Goal: Task Accomplishment & Management: Manage account settings

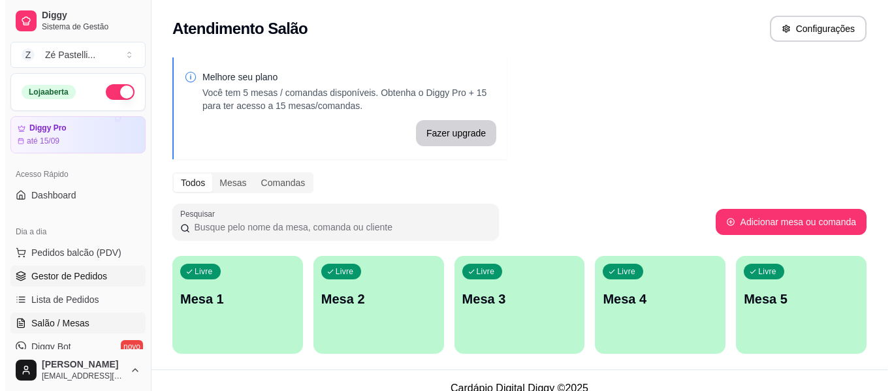
scroll to position [27, 0]
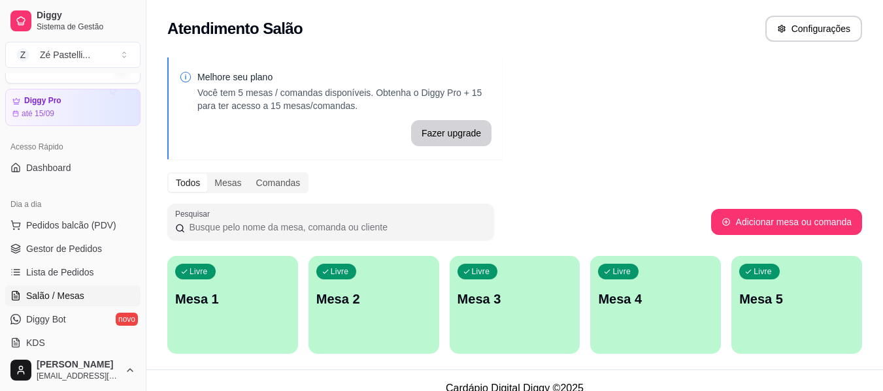
click at [82, 299] on span "Salão / Mesas" at bounding box center [55, 295] width 58 height 13
click at [214, 284] on div "Livre Mesa 1" at bounding box center [232, 297] width 127 height 80
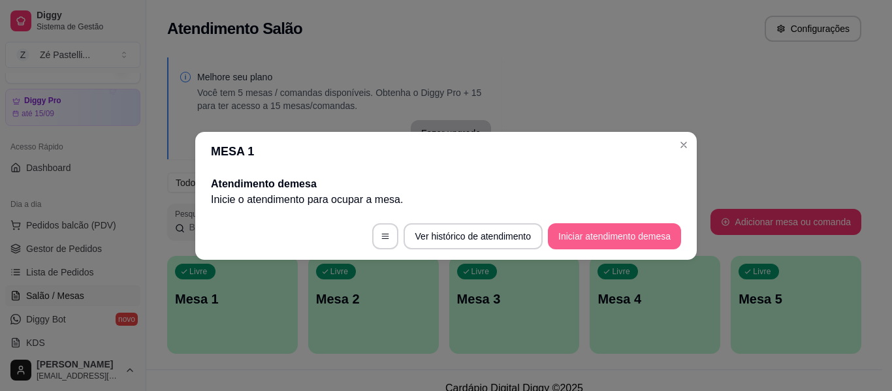
click at [606, 240] on button "Iniciar atendimento de mesa" at bounding box center [614, 236] width 133 height 26
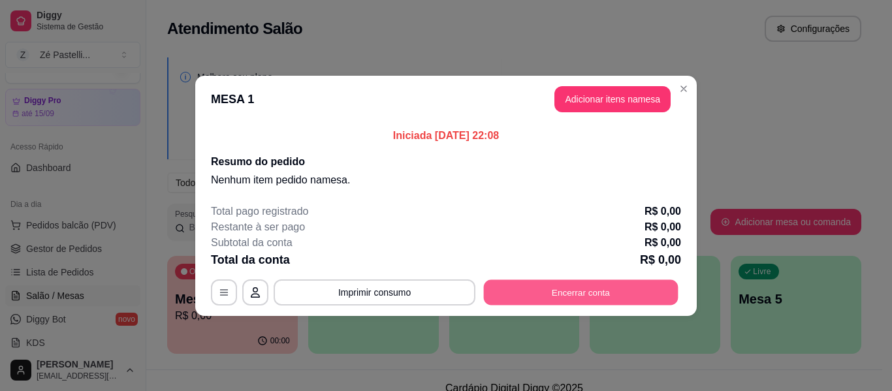
click at [608, 295] on button "Encerrar conta" at bounding box center [581, 292] width 195 height 25
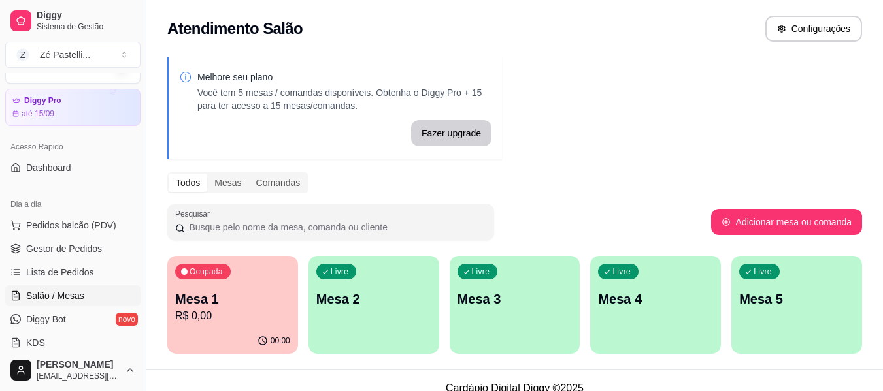
click at [187, 269] on icon "button" at bounding box center [184, 272] width 8 height 8
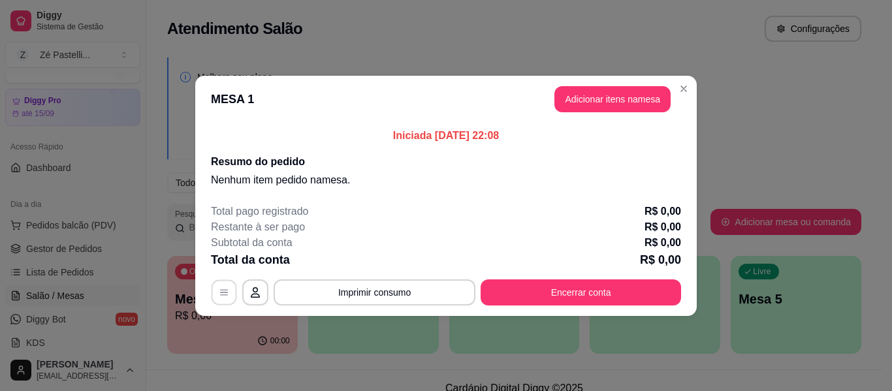
click at [223, 299] on button "button" at bounding box center [224, 292] width 25 height 25
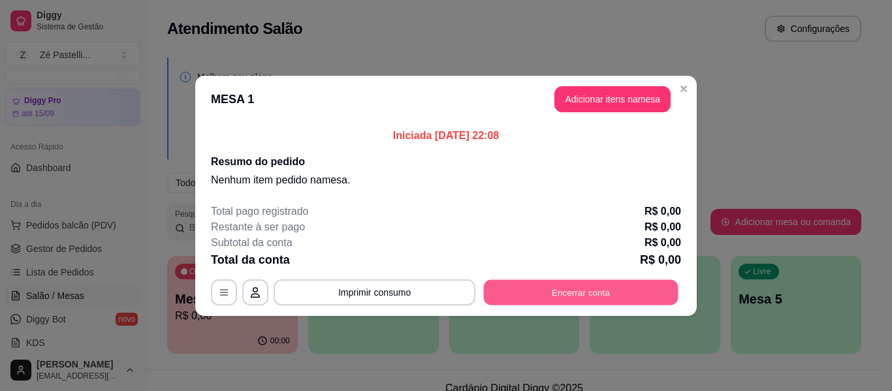
click at [570, 294] on button "Encerrar conta" at bounding box center [581, 292] width 195 height 25
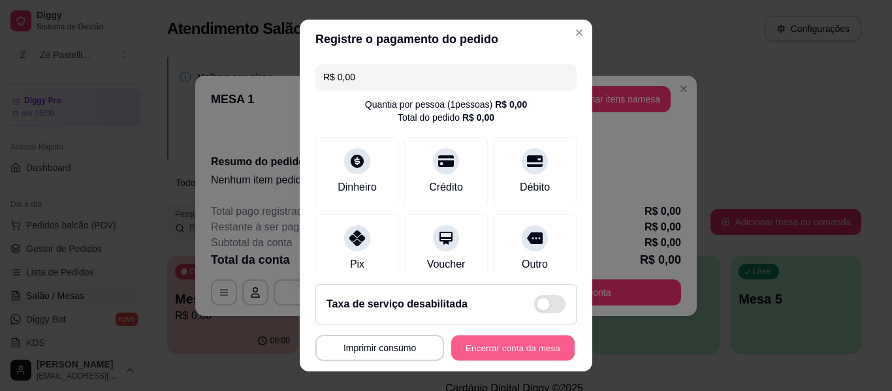
click at [514, 350] on button "Encerrar conta da mesa" at bounding box center [512, 348] width 123 height 25
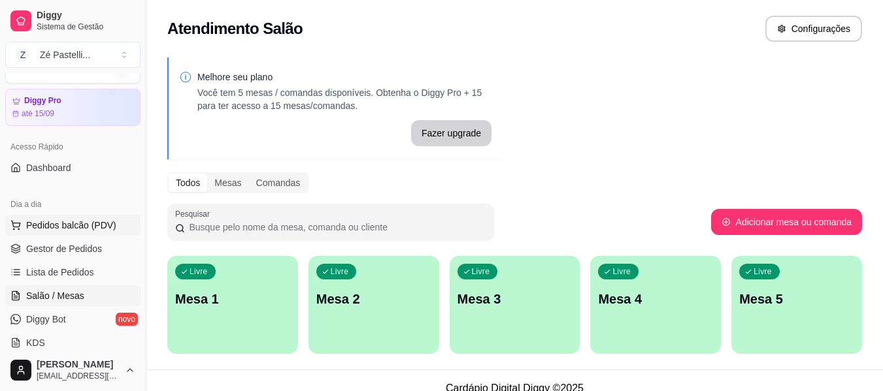
click at [88, 233] on button "Pedidos balcão (PDV)" at bounding box center [72, 225] width 135 height 21
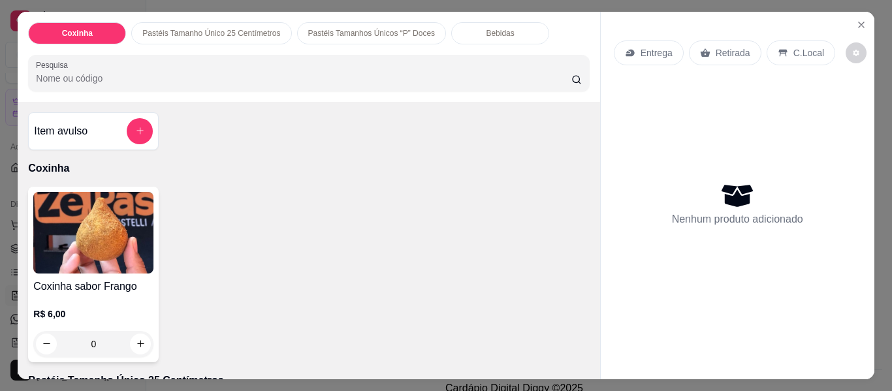
click at [212, 31] on p "Pastéis Tamanho Único 25 Centímetros" at bounding box center [211, 33] width 138 height 10
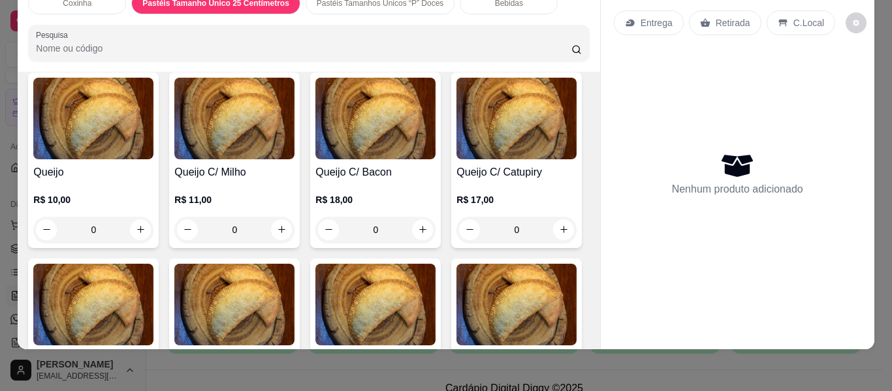
scroll to position [284, 0]
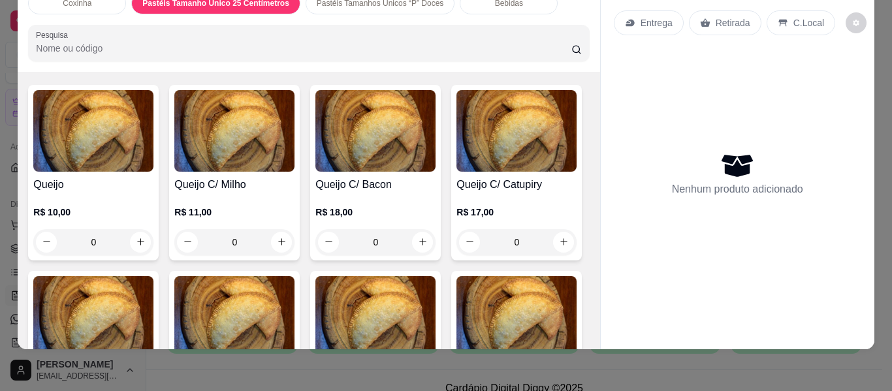
drag, startPoint x: 584, startPoint y: 108, endPoint x: 592, endPoint y: 120, distance: 14.1
click at [592, 120] on div "Item avulso Coxinha Coxinha sabor Frango R$ 6,00 0 Pastéis Tamanho Único 25 Cen…" at bounding box center [309, 211] width 582 height 278
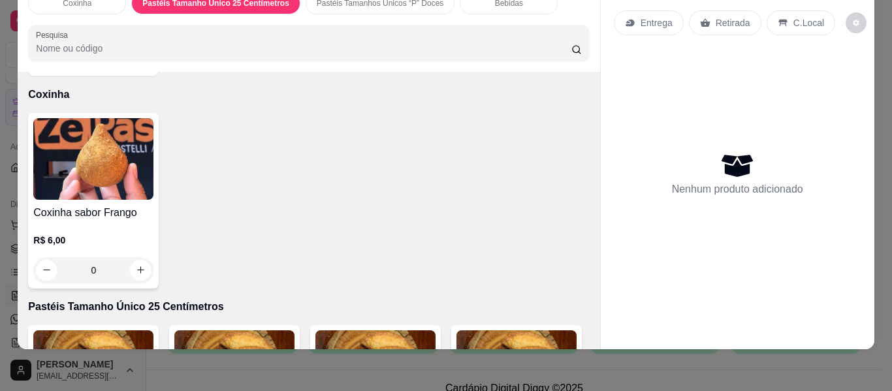
scroll to position [35, 0]
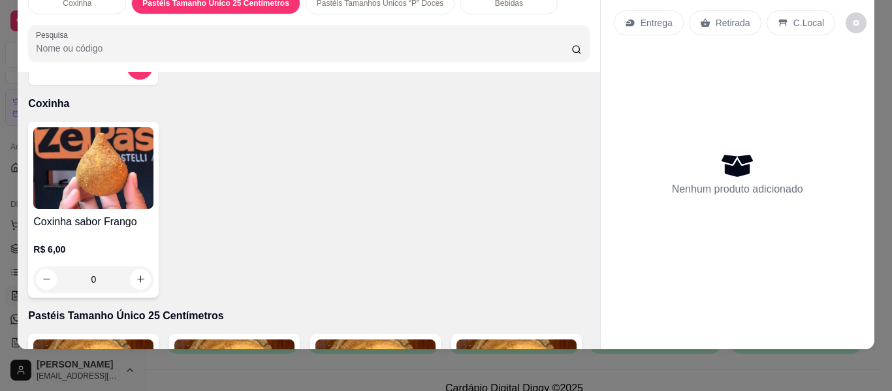
click at [580, 72] on div "Item avulso Coxinha Coxinha sabor Frango R$ 6,00 0 Pastéis Tamanho Único 25 Cen…" at bounding box center [309, 211] width 582 height 278
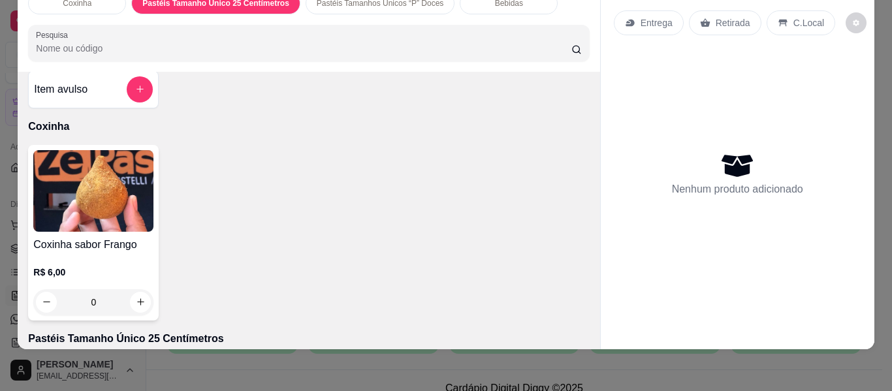
scroll to position [8, 0]
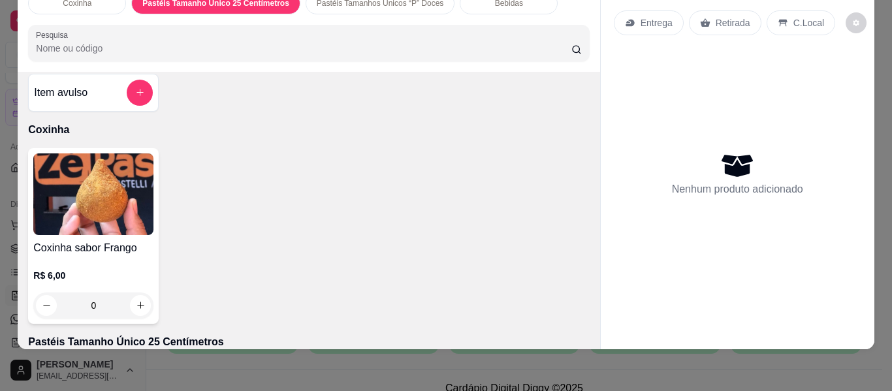
click at [584, 332] on div "Item avulso Coxinha Coxinha sabor Frango R$ 6,00 0 Pastéis Tamanho Único 25 Cen…" at bounding box center [309, 211] width 582 height 278
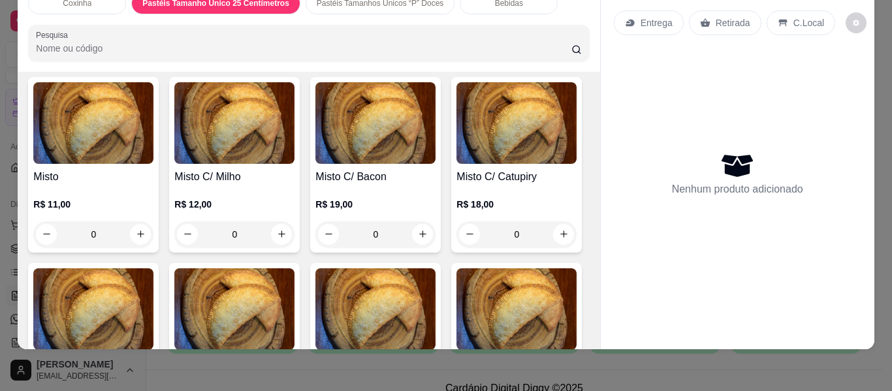
scroll to position [871, 0]
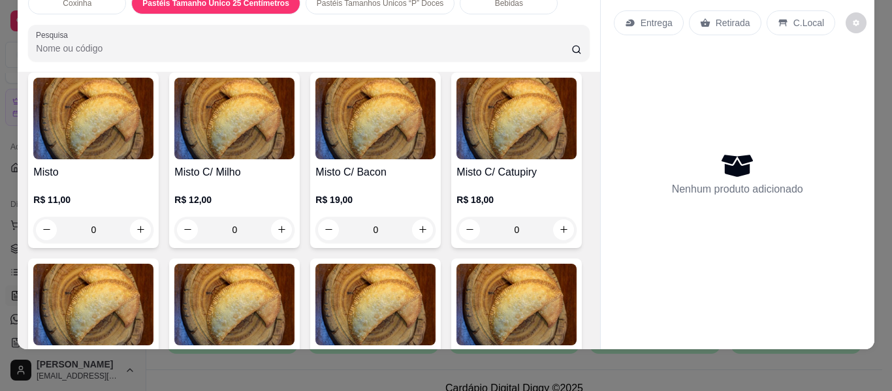
click at [527, 270] on div "Queijo R$ 10,00 0 Queijo C/ Milho R$ 11,00 0 Queijo C/ Bacon R$ 18,00 0 Queijo …" at bounding box center [308, 369] width 561 height 1743
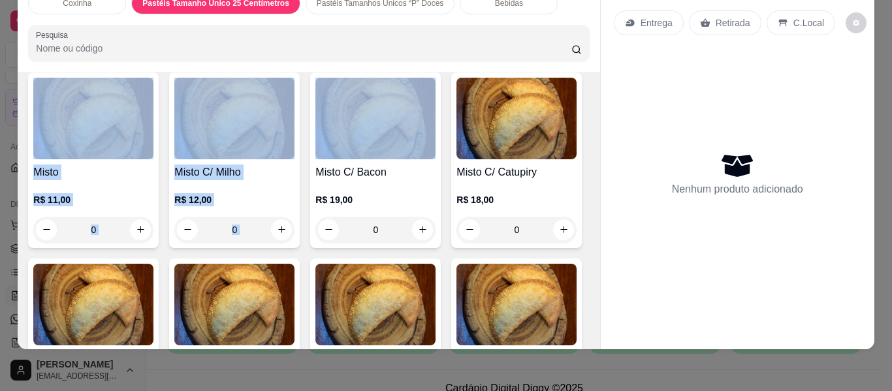
drag, startPoint x: 527, startPoint y: 270, endPoint x: 562, endPoint y: 107, distance: 166.3
click at [562, 107] on div "Queijo R$ 10,00 0 Queijo C/ Milho R$ 11,00 0 Queijo C/ Bacon R$ 18,00 0 Queijo …" at bounding box center [308, 369] width 561 height 1743
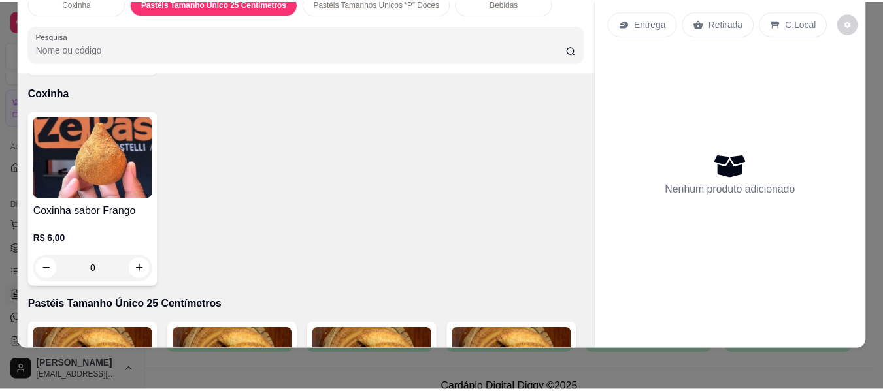
scroll to position [0, 0]
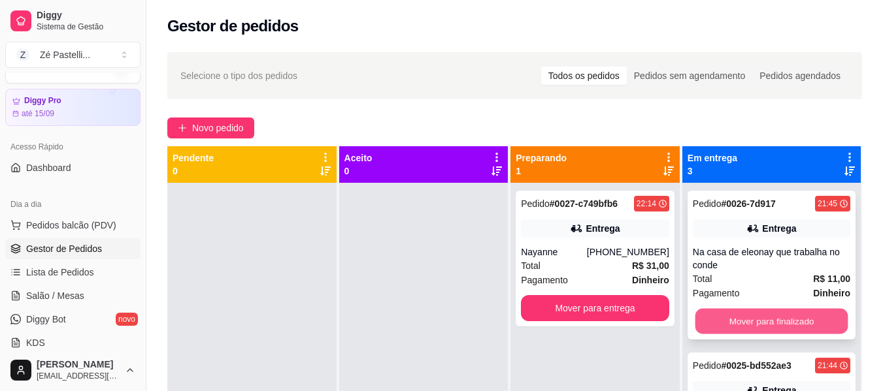
click at [762, 324] on button "Mover para finalizado" at bounding box center [770, 321] width 153 height 25
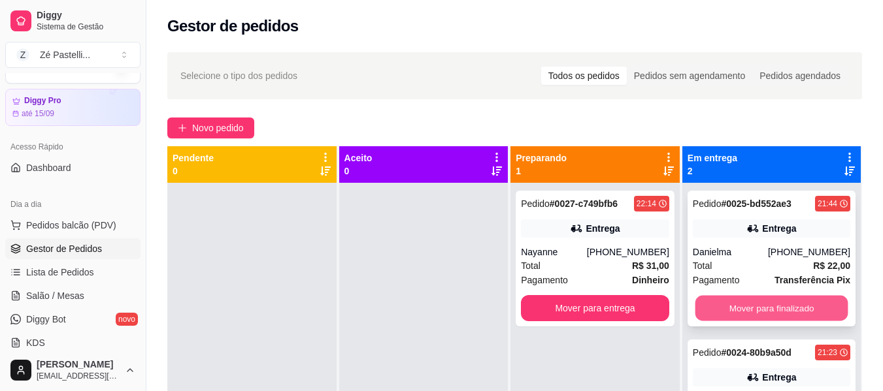
click at [770, 308] on button "Mover para finalizado" at bounding box center [770, 308] width 153 height 25
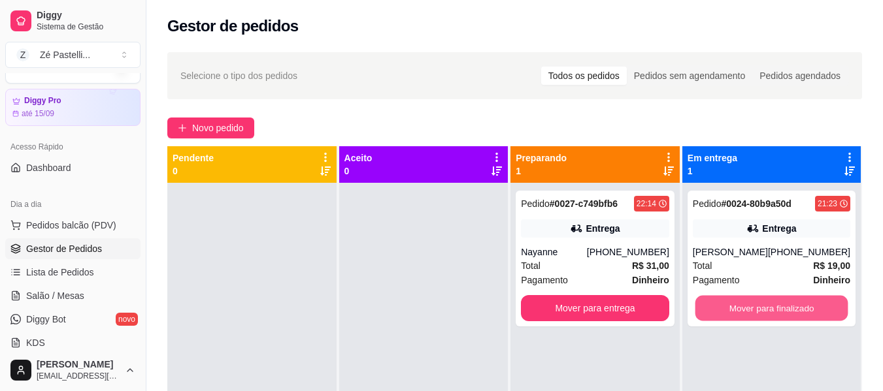
click at [770, 308] on button "Mover para finalizado" at bounding box center [770, 308] width 153 height 25
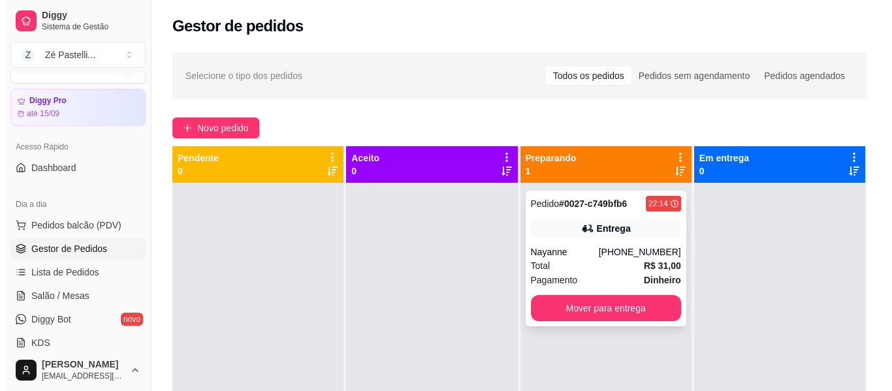
scroll to position [37, 0]
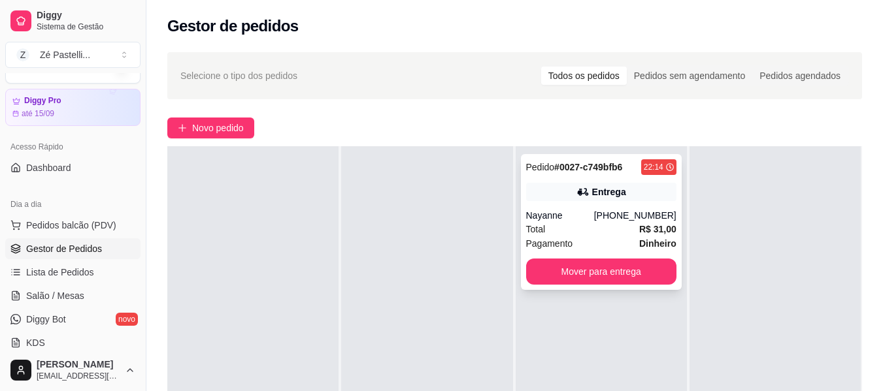
click at [556, 219] on div "Nayanne" at bounding box center [560, 215] width 68 height 13
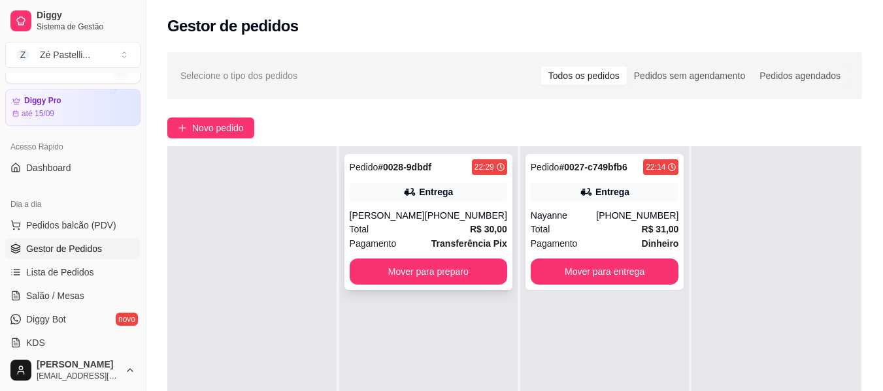
click at [462, 211] on div "[PHONE_NUMBER]" at bounding box center [466, 215] width 82 height 13
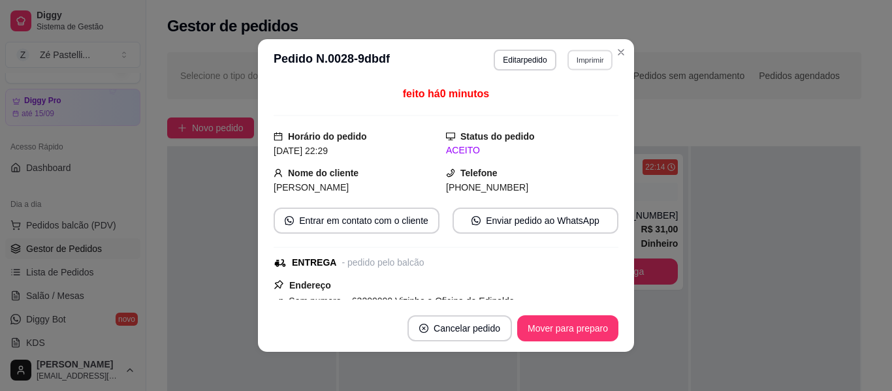
click at [575, 57] on button "Imprimir" at bounding box center [590, 60] width 45 height 20
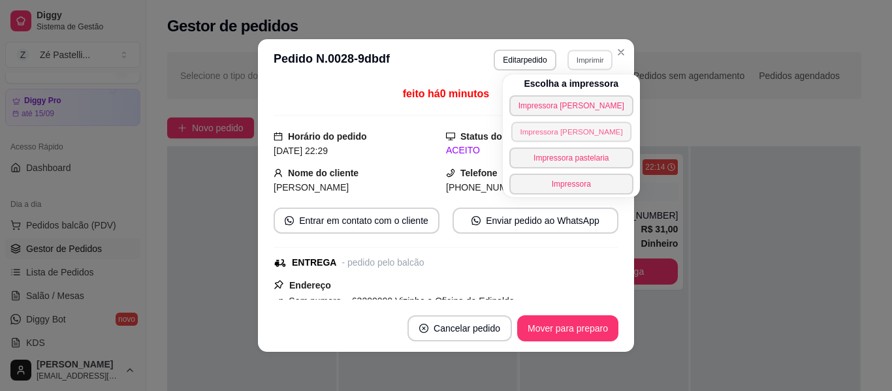
click at [574, 131] on button "Impressora [PERSON_NAME]" at bounding box center [571, 132] width 120 height 20
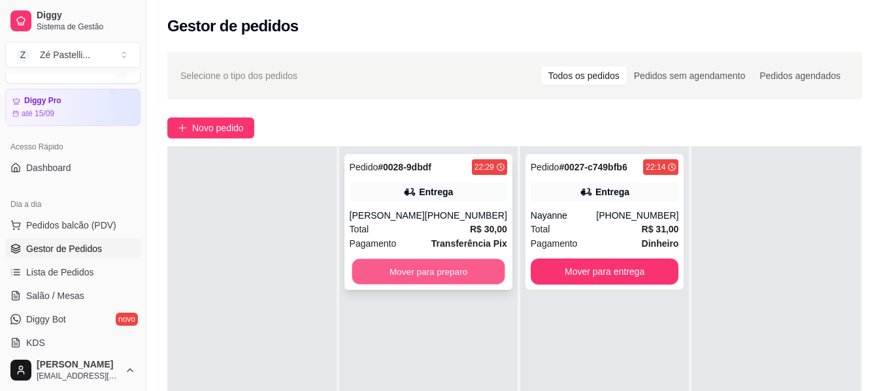
click at [429, 275] on button "Mover para preparo" at bounding box center [427, 271] width 153 height 25
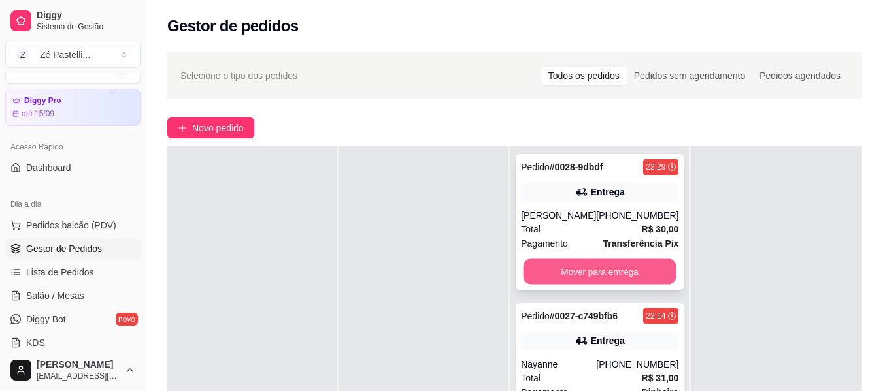
click at [562, 264] on button "Mover para entrega" at bounding box center [599, 271] width 153 height 25
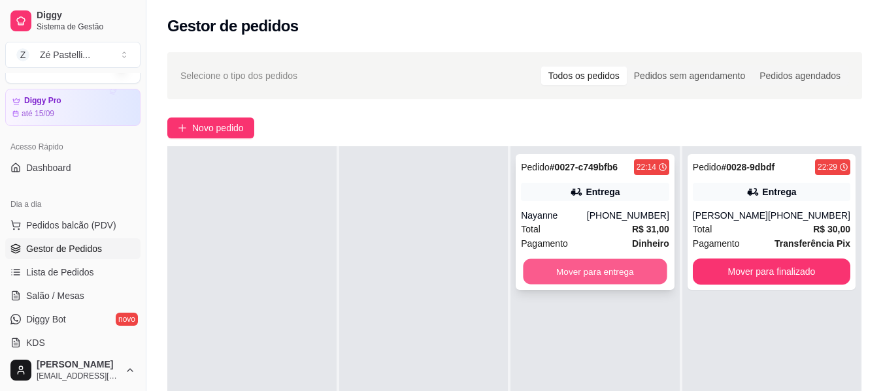
click at [574, 271] on button "Mover para entrega" at bounding box center [595, 271] width 144 height 25
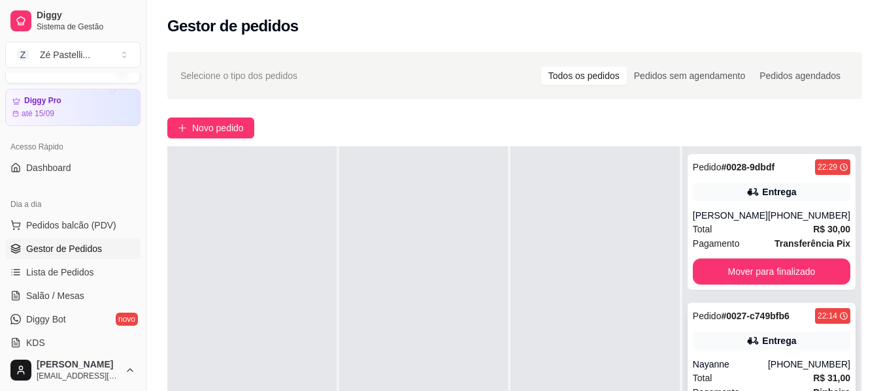
click at [721, 368] on div "Nayanne" at bounding box center [729, 364] width 75 height 13
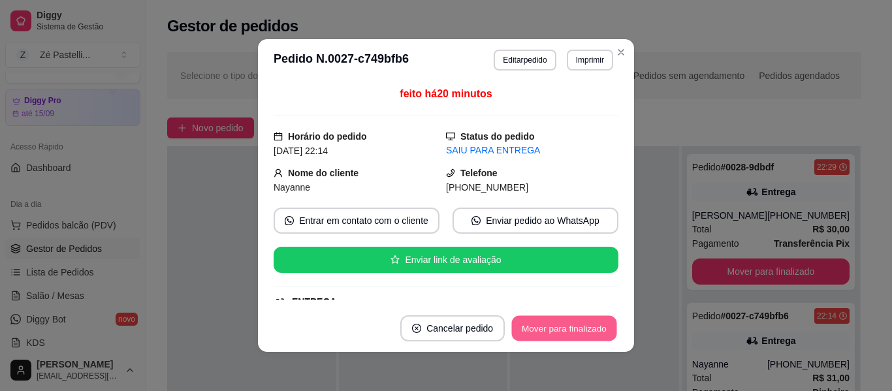
click at [545, 320] on button "Mover para finalizado" at bounding box center [564, 328] width 105 height 25
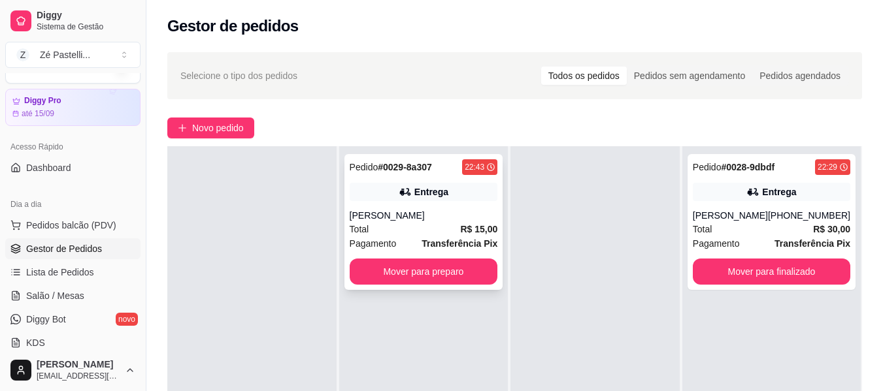
click at [455, 226] on div "Total R$ 15,00" at bounding box center [423, 229] width 148 height 14
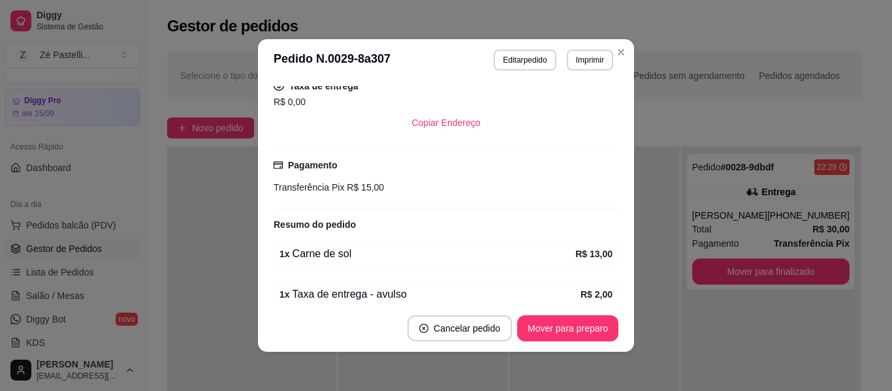
scroll to position [261, 0]
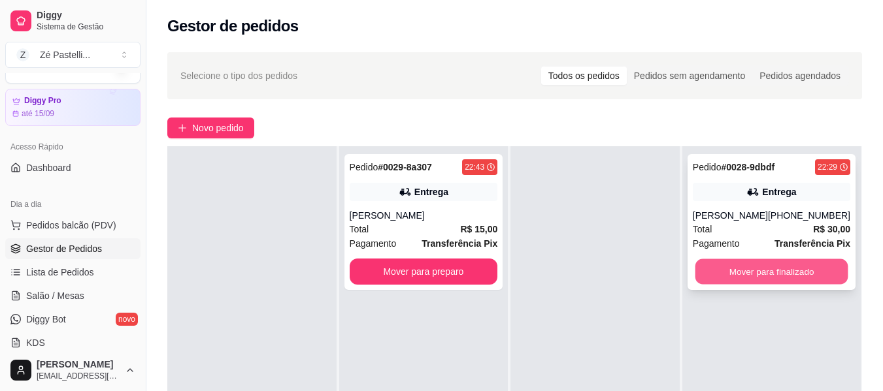
click at [723, 268] on button "Mover para finalizado" at bounding box center [770, 271] width 153 height 25
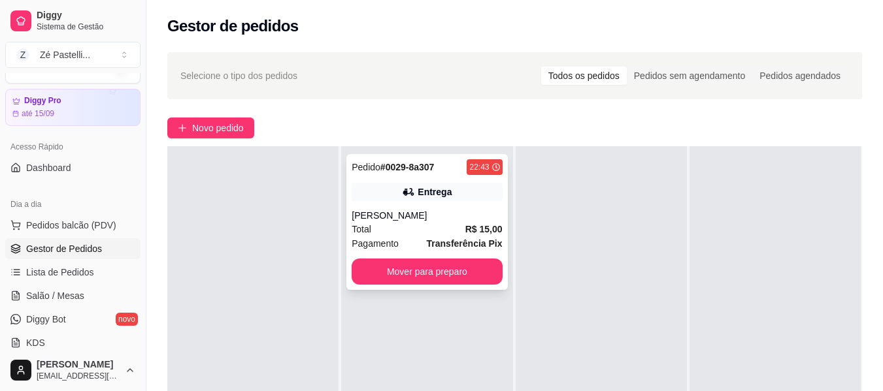
click at [449, 236] on div "Total R$ 15,00" at bounding box center [426, 229] width 150 height 14
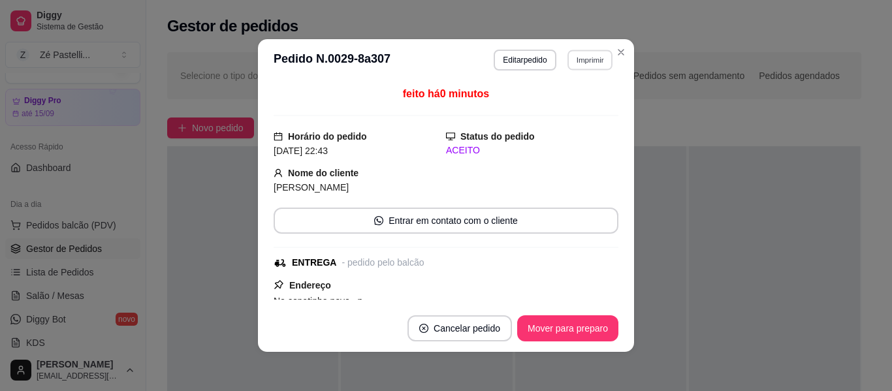
click at [585, 63] on button "Imprimir" at bounding box center [590, 60] width 45 height 20
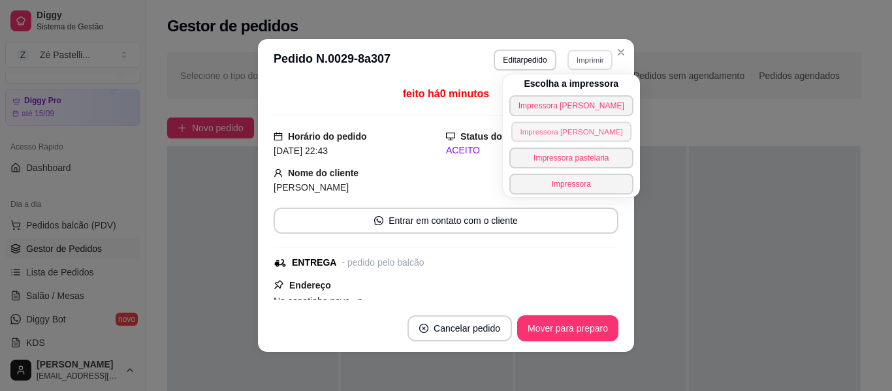
click at [568, 132] on button "Impressora [PERSON_NAME]" at bounding box center [571, 132] width 120 height 20
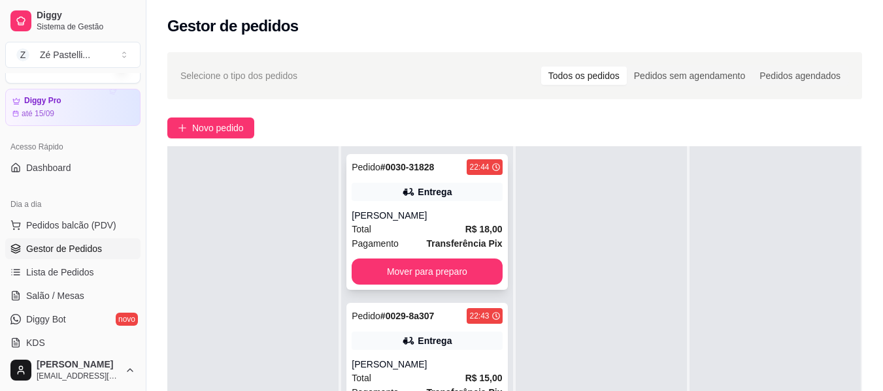
click at [421, 223] on div "Total R$ 18,00" at bounding box center [426, 229] width 150 height 14
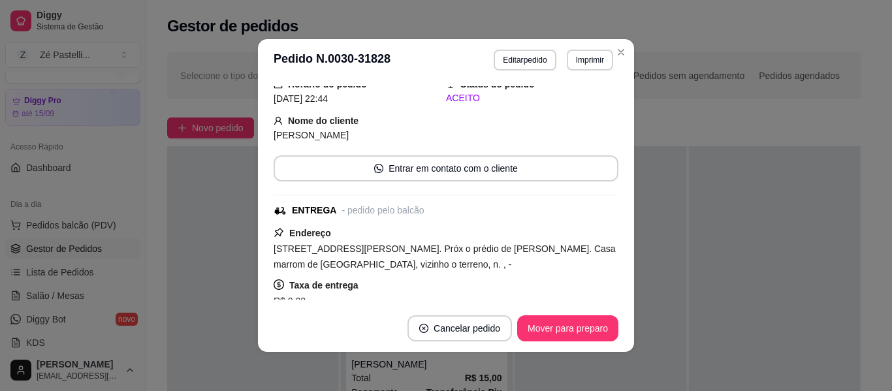
scroll to position [78, 0]
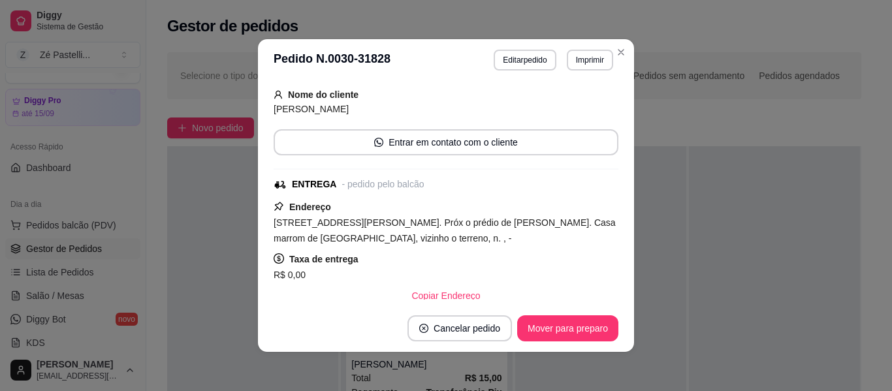
click at [446, 237] on span "[STREET_ADDRESS][PERSON_NAME]. Próx o prédio de [PERSON_NAME]. Casa marrom de […" at bounding box center [445, 231] width 342 height 26
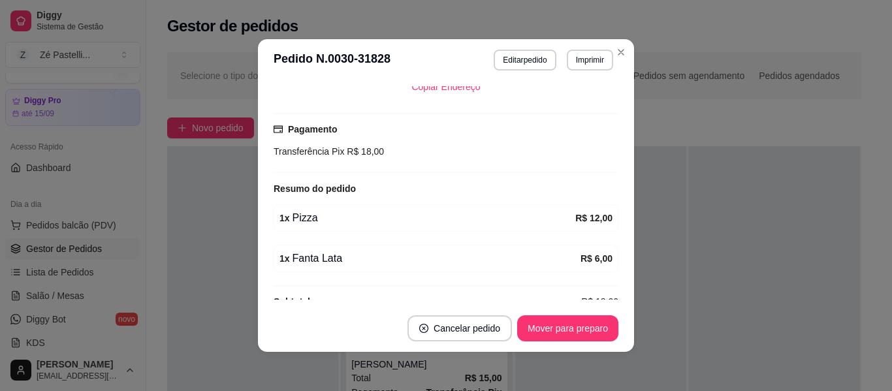
scroll to position [311, 0]
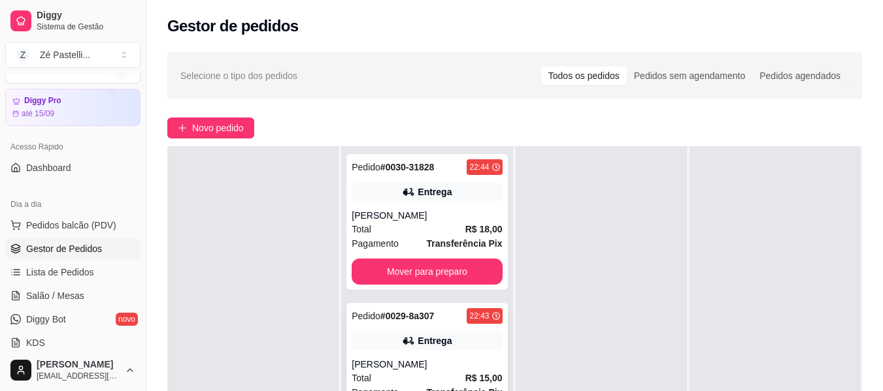
click at [413, 364] on div "[PERSON_NAME]" at bounding box center [426, 364] width 150 height 13
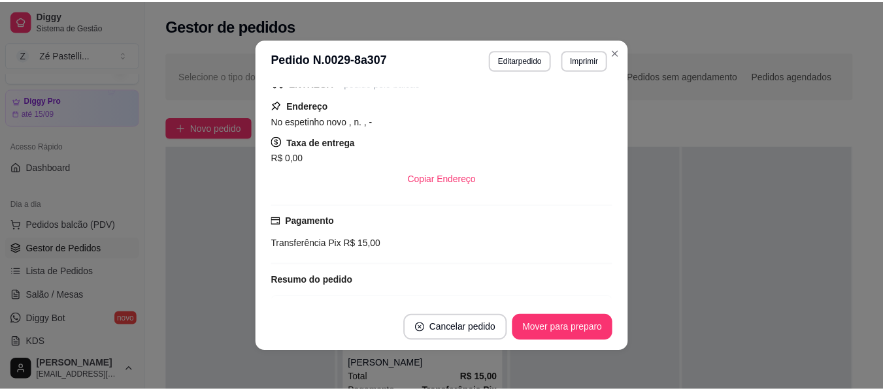
scroll to position [209, 0]
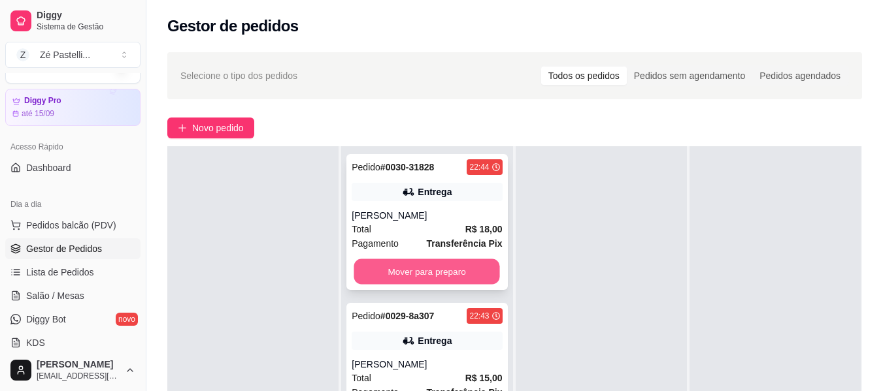
click at [423, 274] on button "Mover para preparo" at bounding box center [427, 271] width 146 height 25
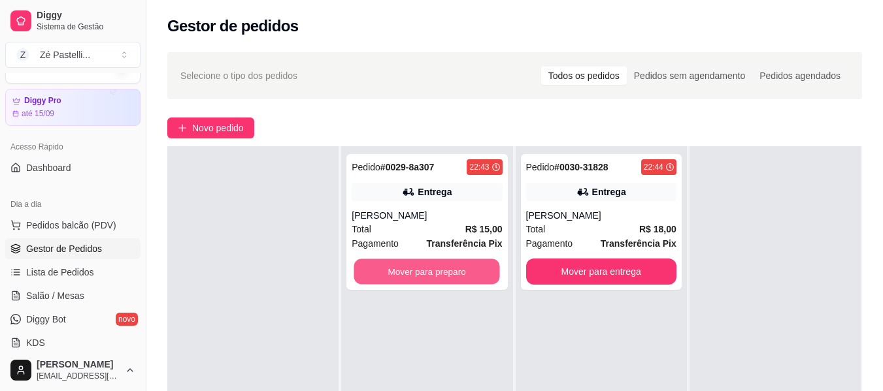
click at [423, 274] on button "Mover para preparo" at bounding box center [427, 271] width 146 height 25
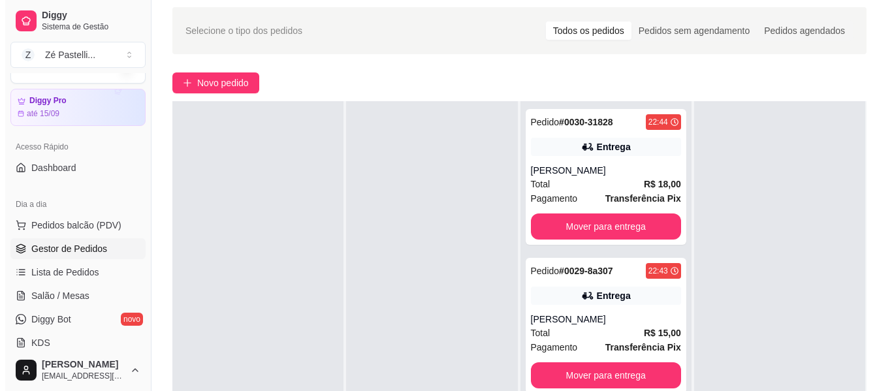
scroll to position [42, 0]
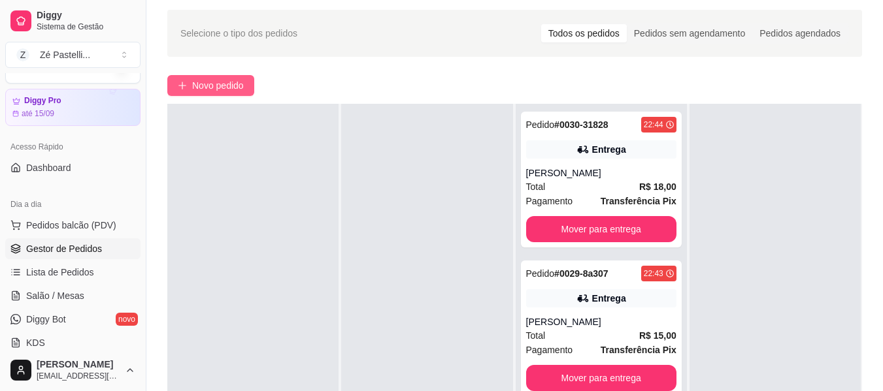
click at [208, 86] on span "Novo pedido" at bounding box center [218, 85] width 52 height 14
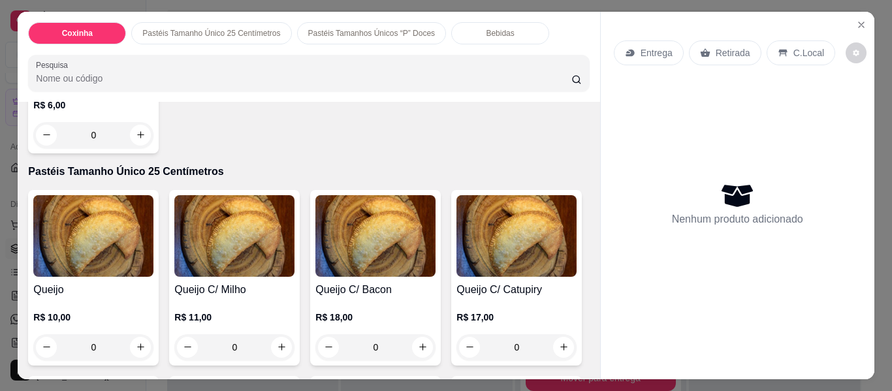
scroll to position [235, 0]
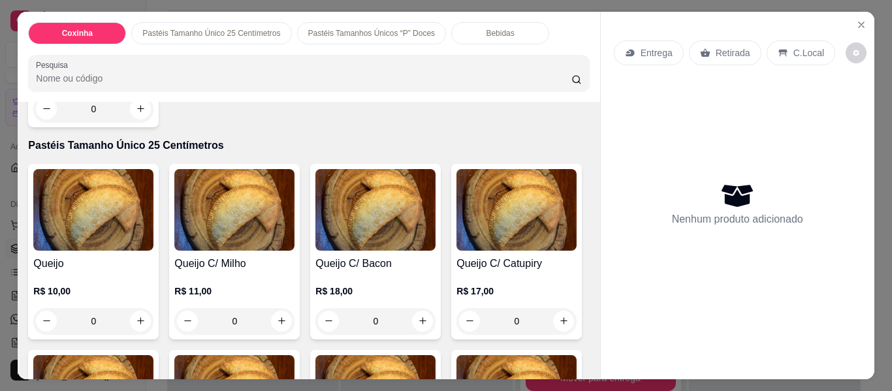
click at [137, 314] on div "0" at bounding box center [93, 321] width 120 height 26
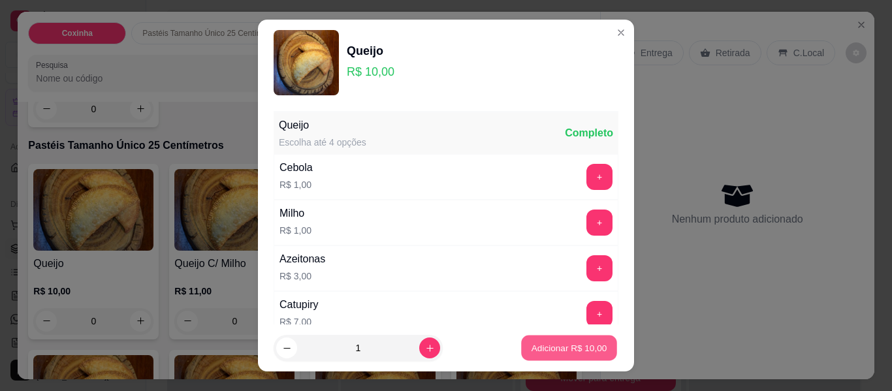
click at [532, 349] on p "Adicionar R$ 10,00" at bounding box center [570, 348] width 76 height 12
type input "1"
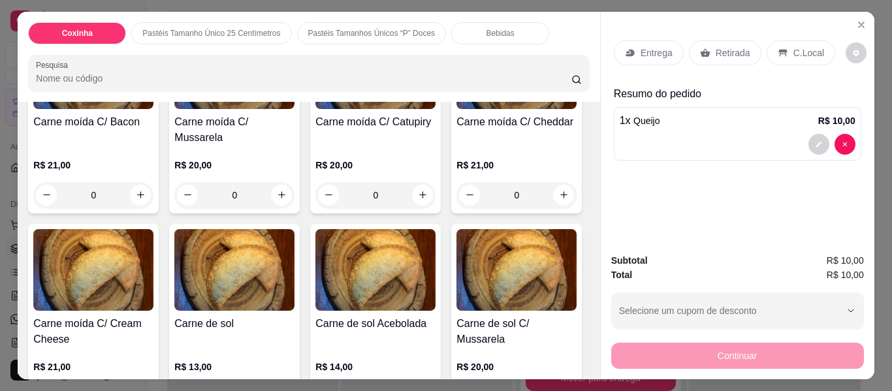
scroll to position [1359, 0]
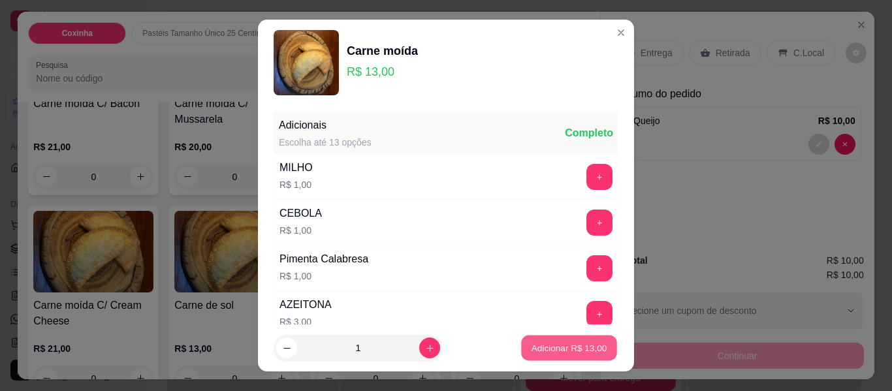
click at [521, 350] on button "Adicionar R$ 13,00" at bounding box center [569, 348] width 96 height 25
type input "1"
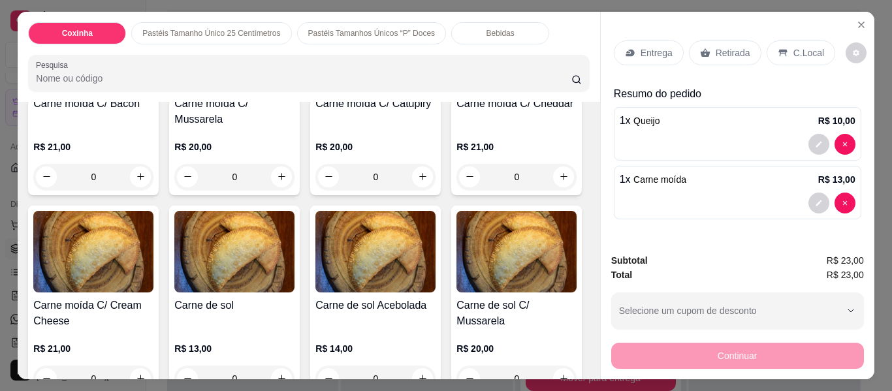
click at [717, 50] on p "Retirada" at bounding box center [733, 52] width 35 height 13
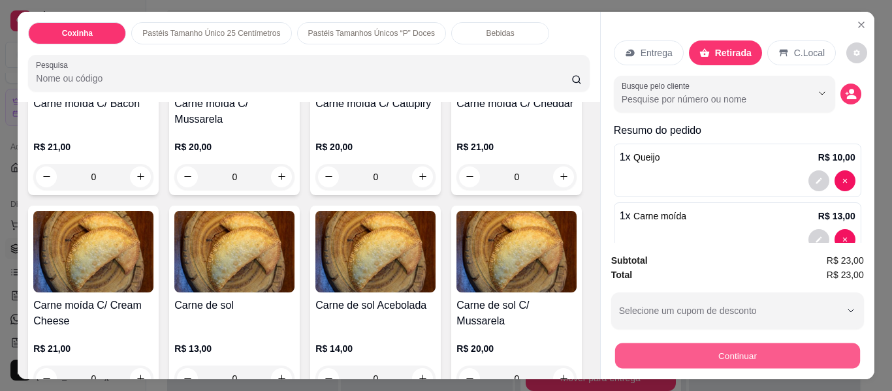
click at [712, 344] on button "Continuar" at bounding box center [737, 356] width 245 height 25
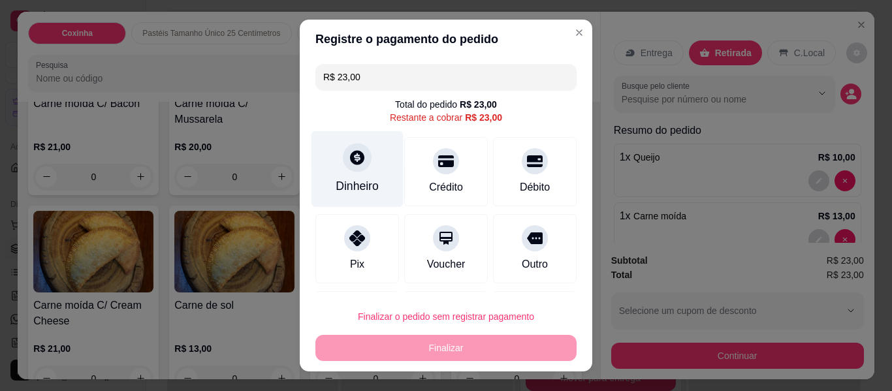
click at [342, 171] on div "Dinheiro" at bounding box center [358, 169] width 92 height 76
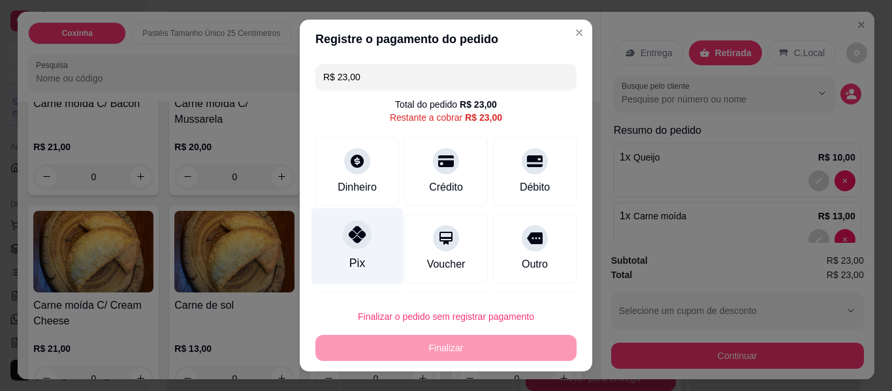
click at [360, 240] on div at bounding box center [357, 234] width 29 height 29
type input "R$ 0,00"
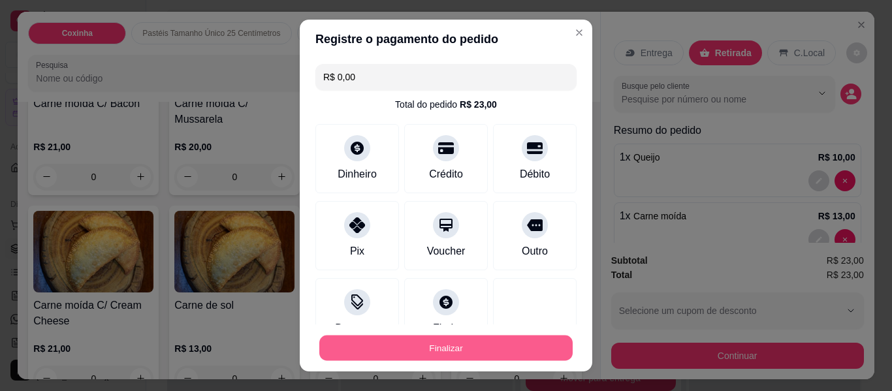
click at [424, 352] on button "Finalizar" at bounding box center [445, 348] width 253 height 25
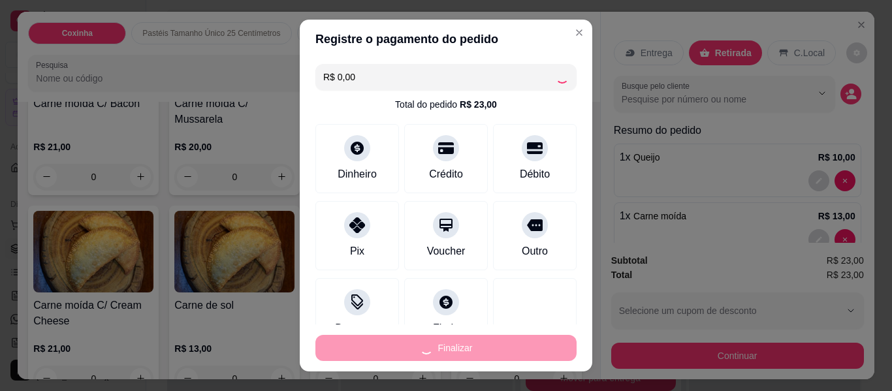
type input "0"
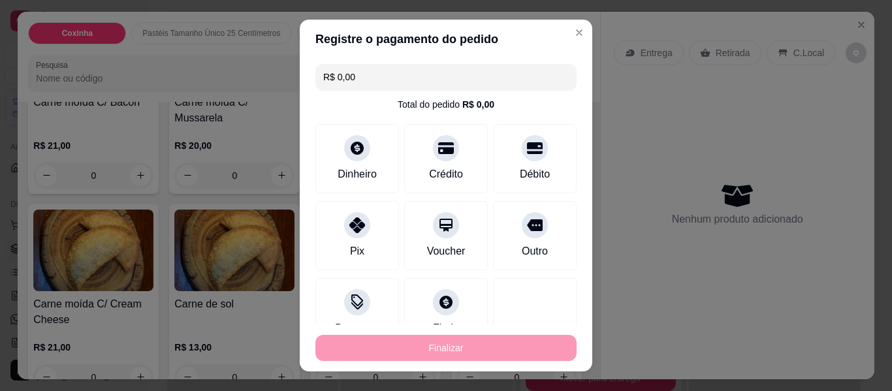
type input "-R$ 23,00"
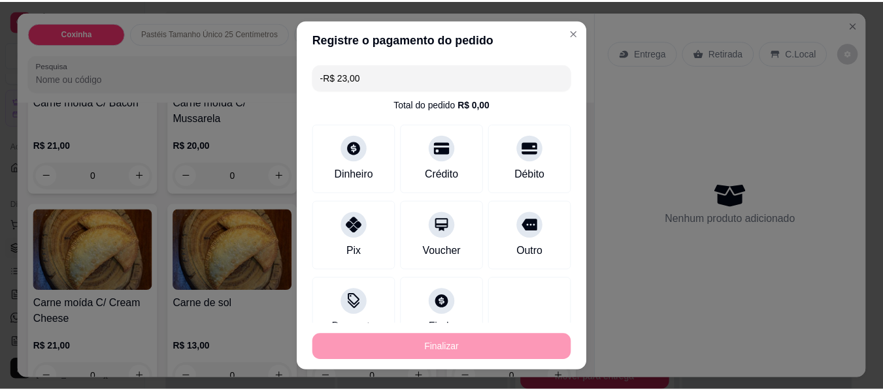
scroll to position [1357, 0]
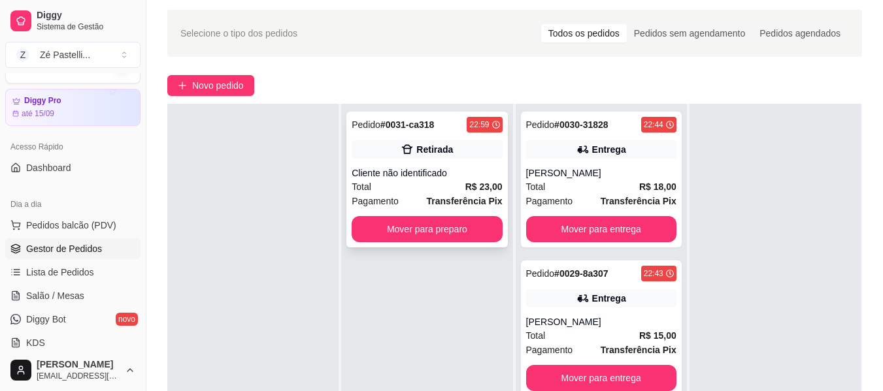
click at [451, 189] on div "Total R$ 23,00" at bounding box center [426, 187] width 150 height 14
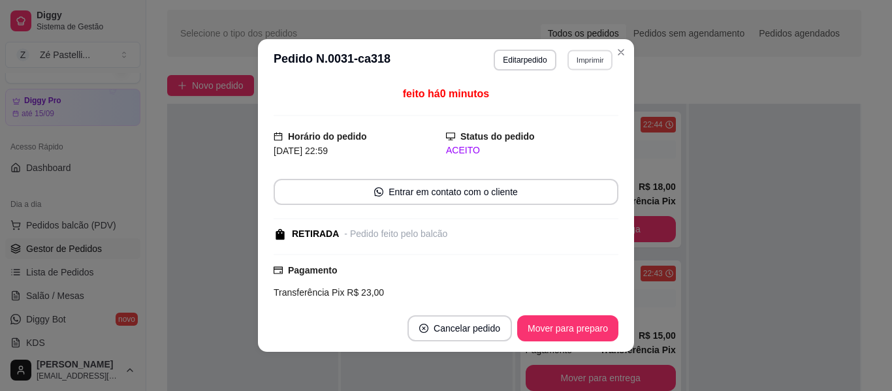
click at [594, 67] on button "Imprimir" at bounding box center [590, 60] width 45 height 20
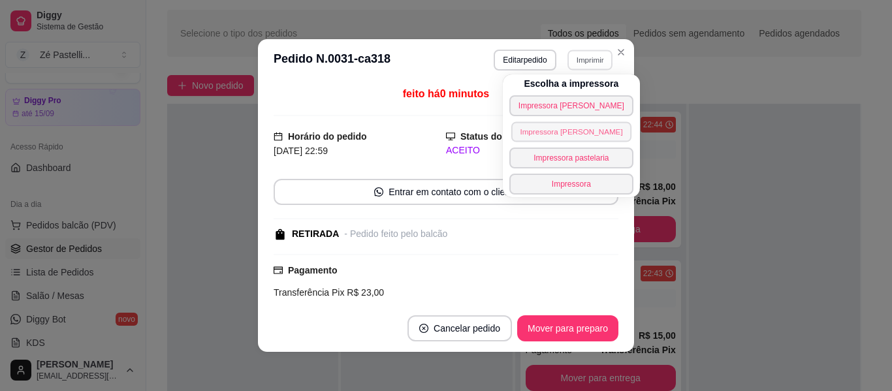
click at [559, 127] on button "Impressora [PERSON_NAME]" at bounding box center [571, 132] width 120 height 20
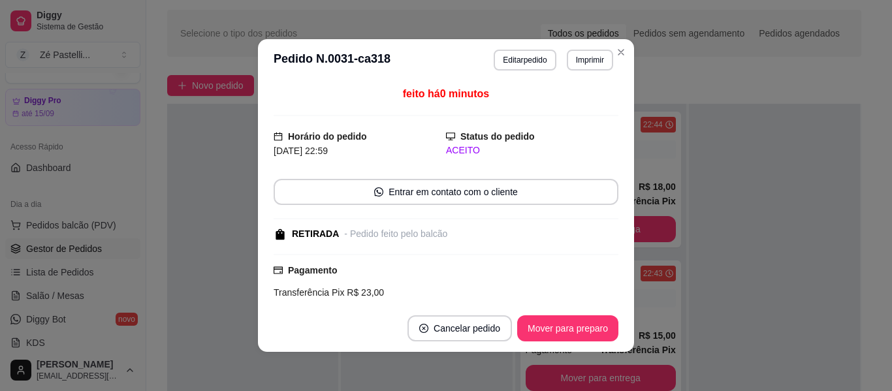
click at [617, 41] on header "**********" at bounding box center [446, 60] width 376 height 42
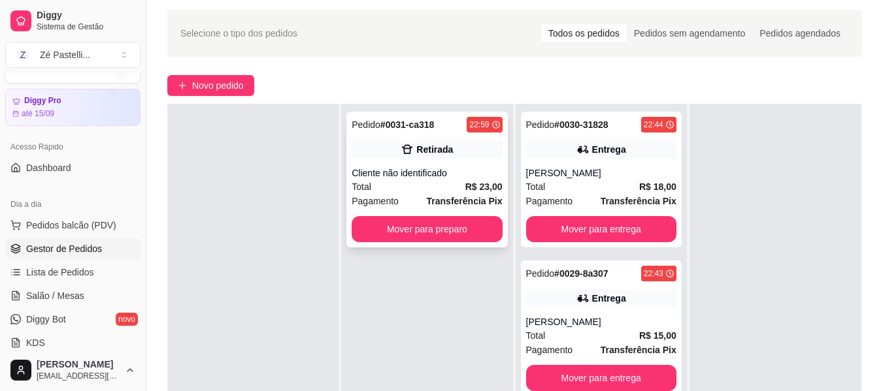
click at [426, 188] on div "Total R$ 23,00" at bounding box center [426, 187] width 150 height 14
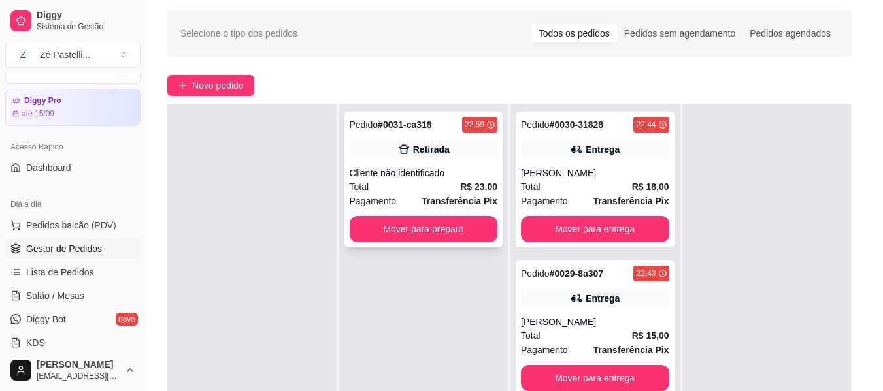
scroll to position [199, 0]
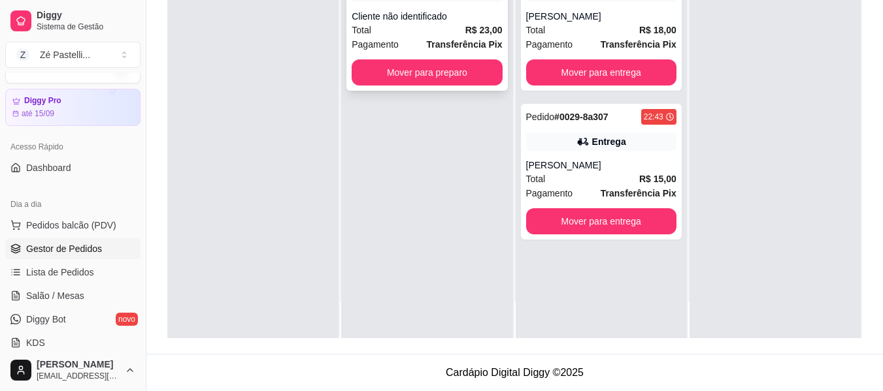
click at [465, 31] on strong "R$ 23,00" at bounding box center [483, 30] width 37 height 10
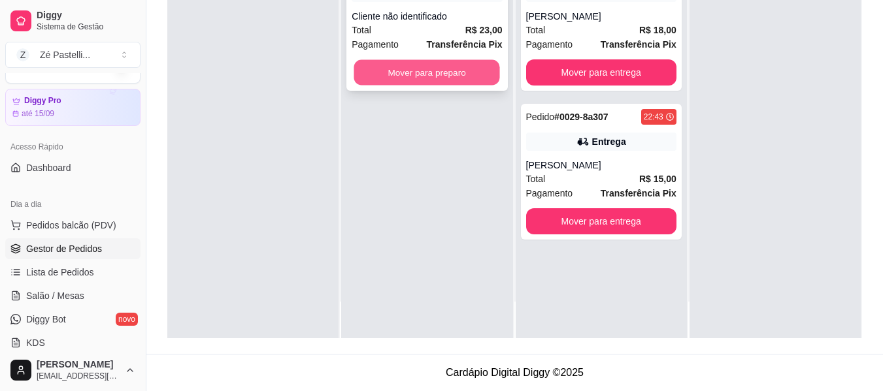
click at [451, 68] on button "Mover para preparo" at bounding box center [427, 72] width 146 height 25
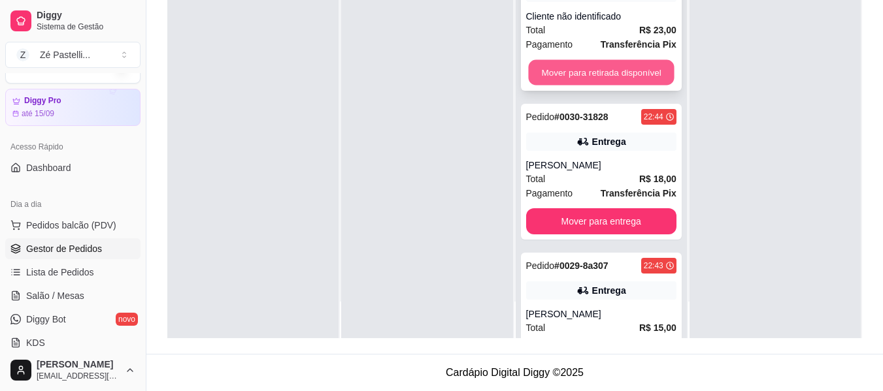
click at [551, 69] on button "Mover para retirada disponível" at bounding box center [601, 72] width 146 height 25
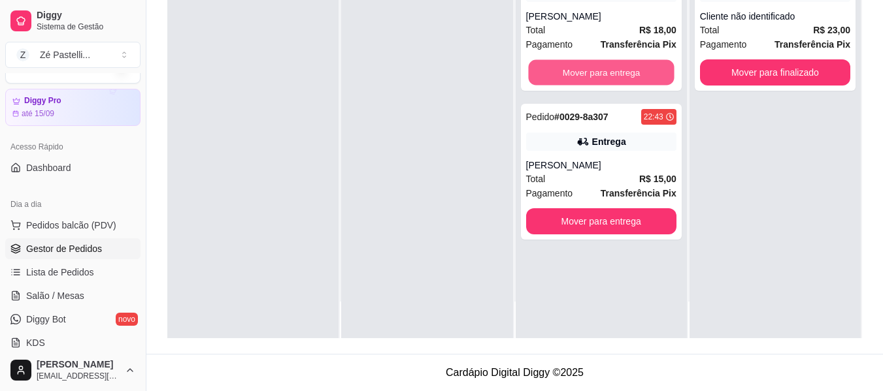
click at [551, 69] on button "Mover para entrega" at bounding box center [601, 72] width 146 height 25
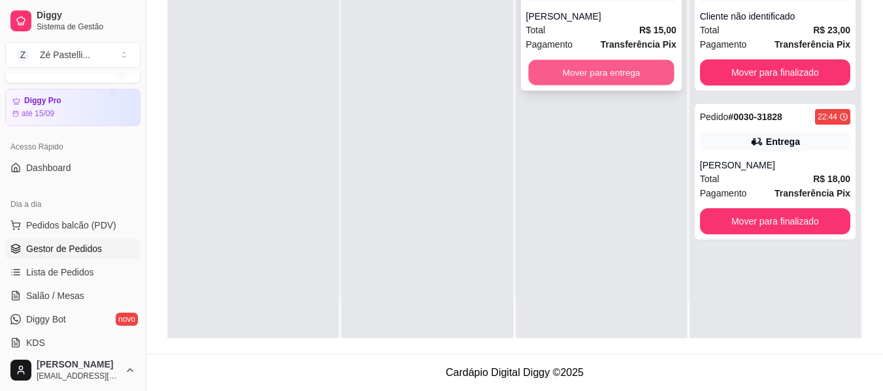
click at [552, 69] on button "Mover para entrega" at bounding box center [601, 72] width 146 height 25
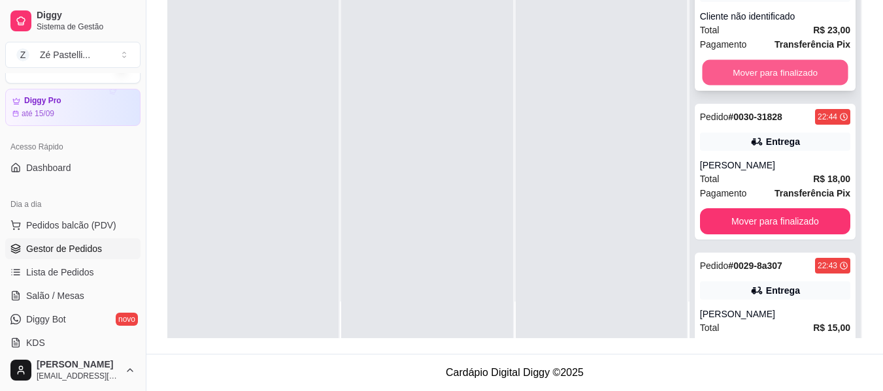
click at [723, 65] on button "Mover para finalizado" at bounding box center [775, 72] width 146 height 25
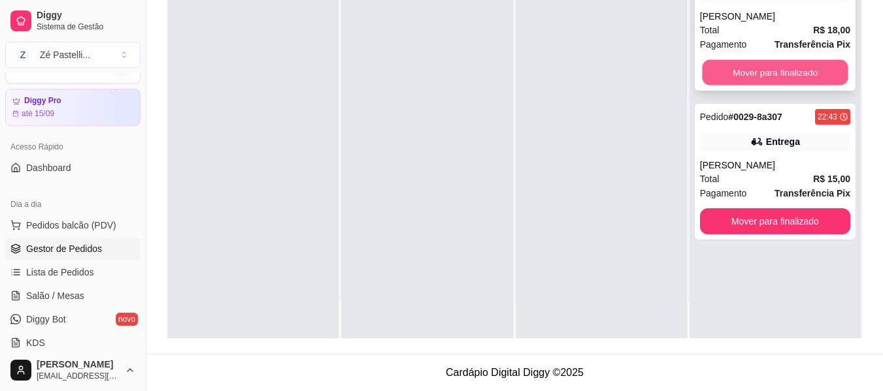
click at [756, 77] on button "Mover para finalizado" at bounding box center [775, 72] width 146 height 25
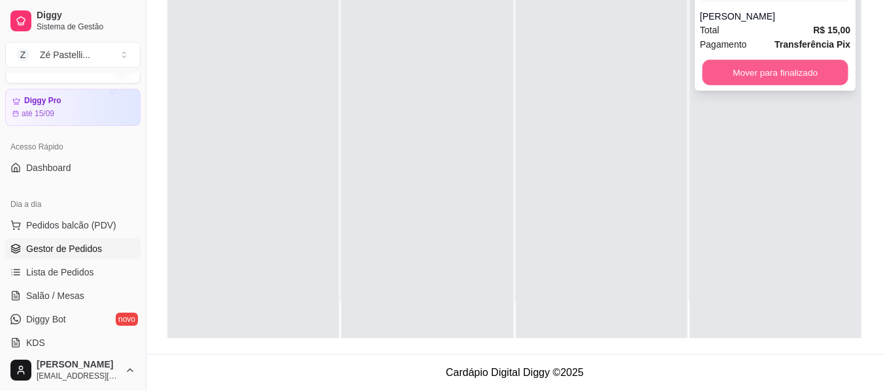
click at [767, 74] on button "Mover para finalizado" at bounding box center [775, 72] width 146 height 25
